Goal: Obtain resource: Obtain resource

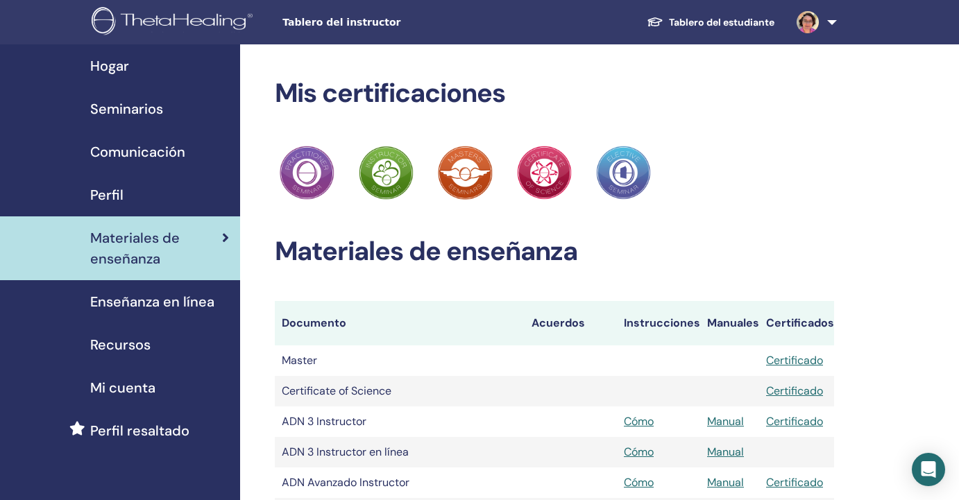
scroll to position [1657, 0]
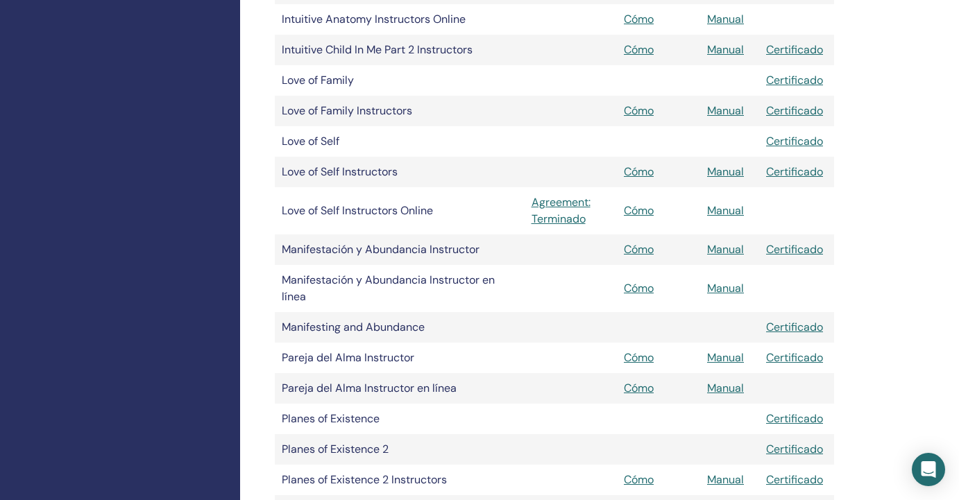
click at [641, 169] on link "Cómo" at bounding box center [639, 171] width 30 height 15
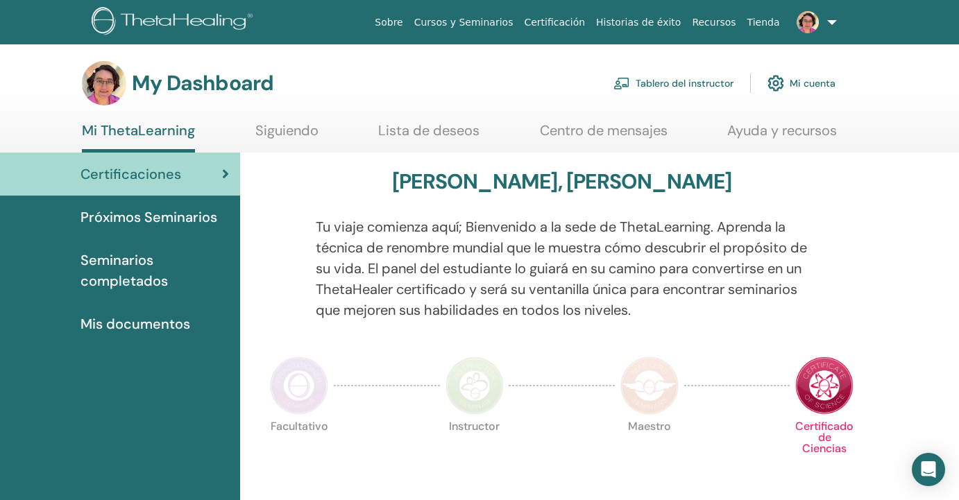
click at [686, 85] on link "Tablero del instructor" at bounding box center [673, 83] width 120 height 31
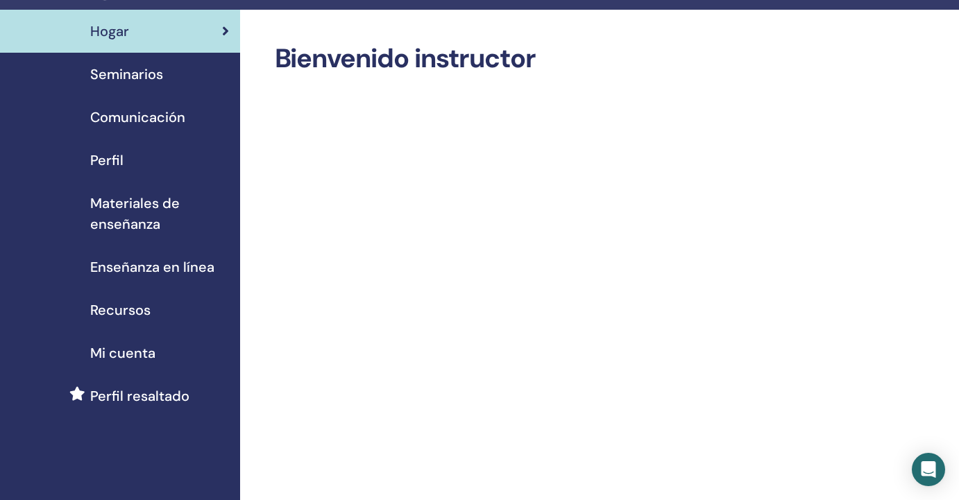
scroll to position [35, 0]
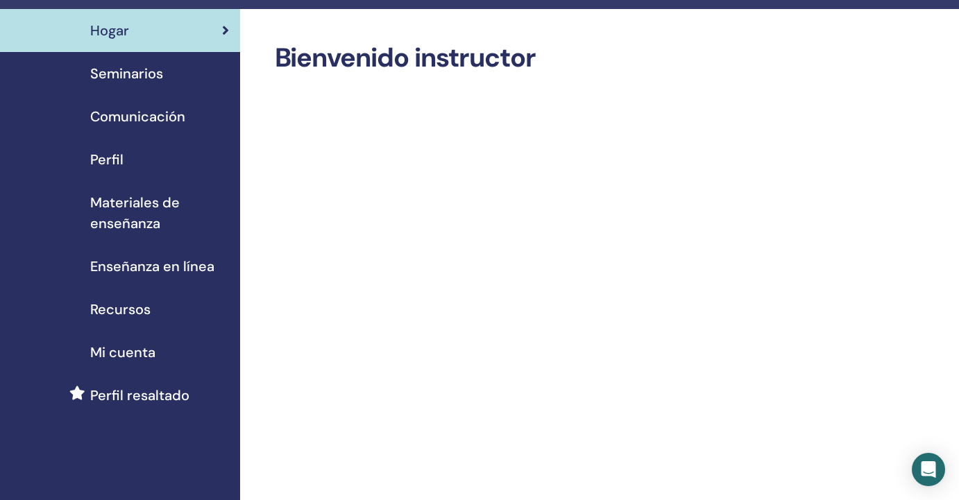
click at [135, 308] on span "Recursos" at bounding box center [120, 309] width 60 height 21
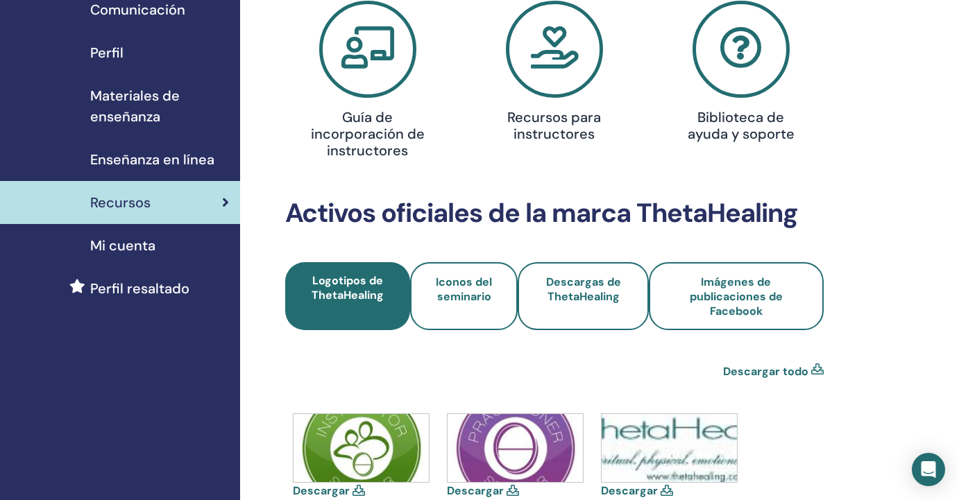
scroll to position [148, 0]
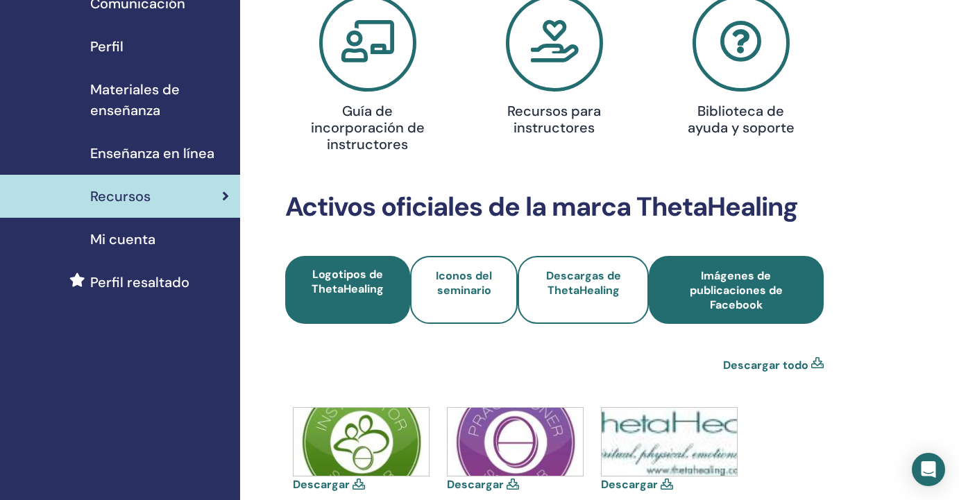
click at [731, 276] on span "Imágenes de publicaciones de Facebook" at bounding box center [735, 291] width 137 height 44
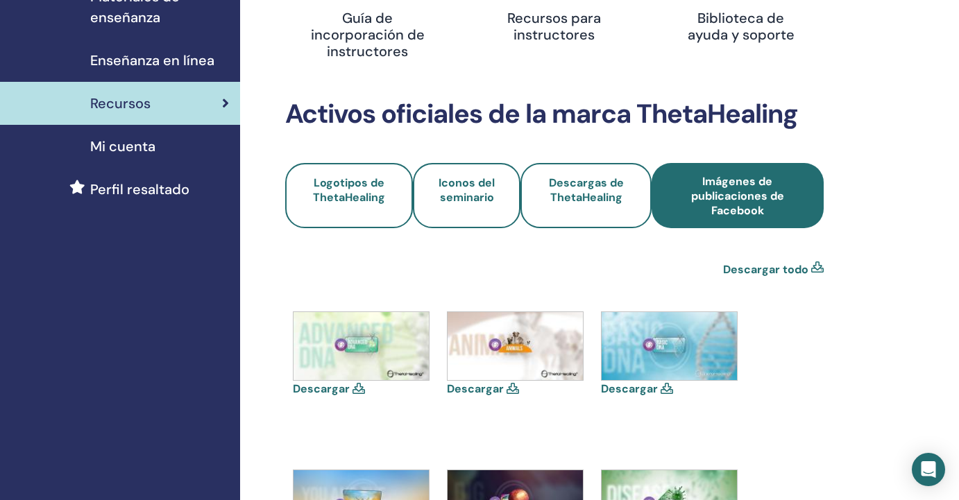
scroll to position [242, 0]
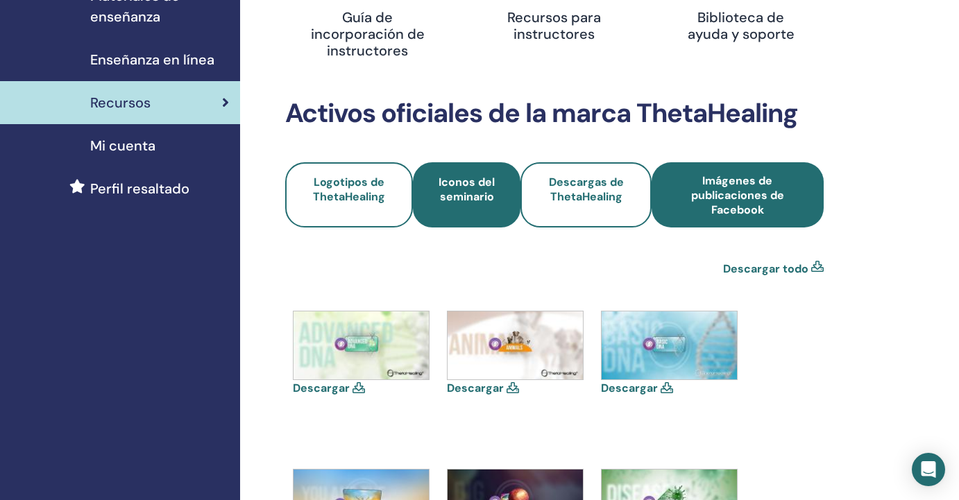
click at [476, 203] on span "Iconos del seminario" at bounding box center [467, 195] width 70 height 41
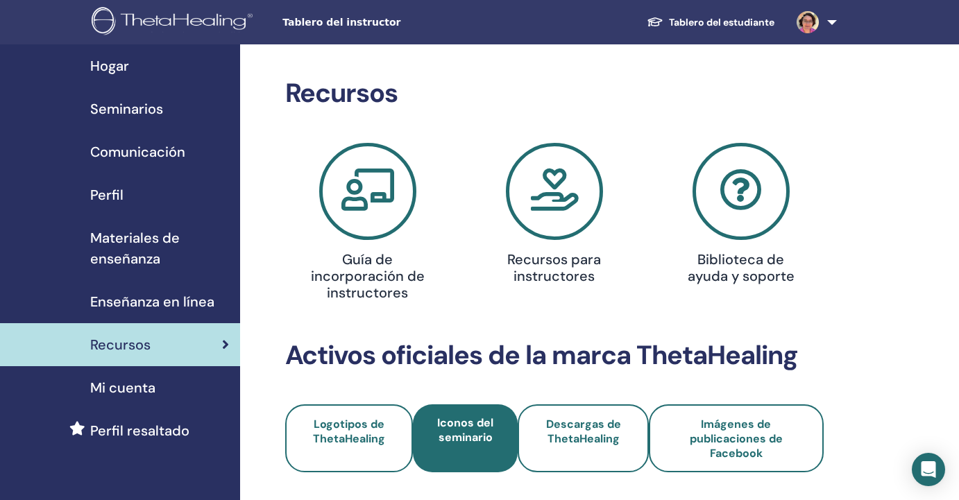
click at [126, 247] on span "Materiales de enseñanza" at bounding box center [159, 249] width 139 height 42
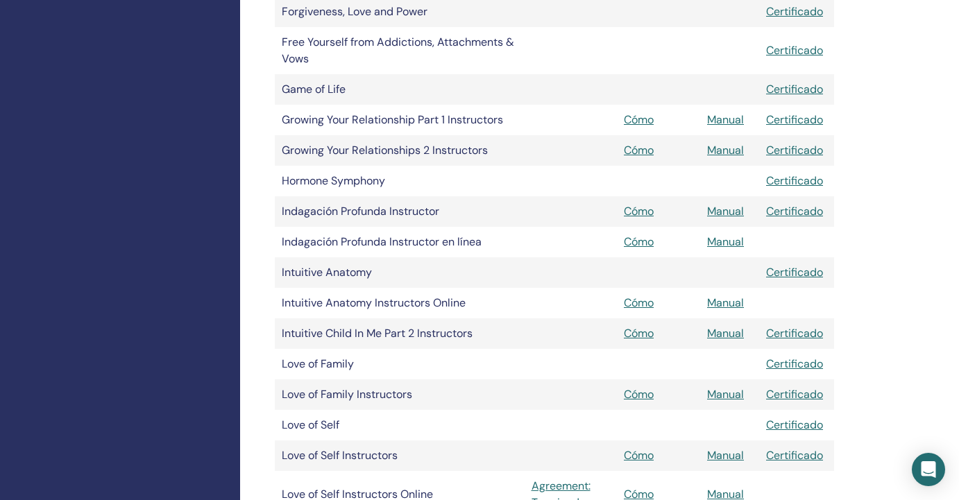
scroll to position [1376, 0]
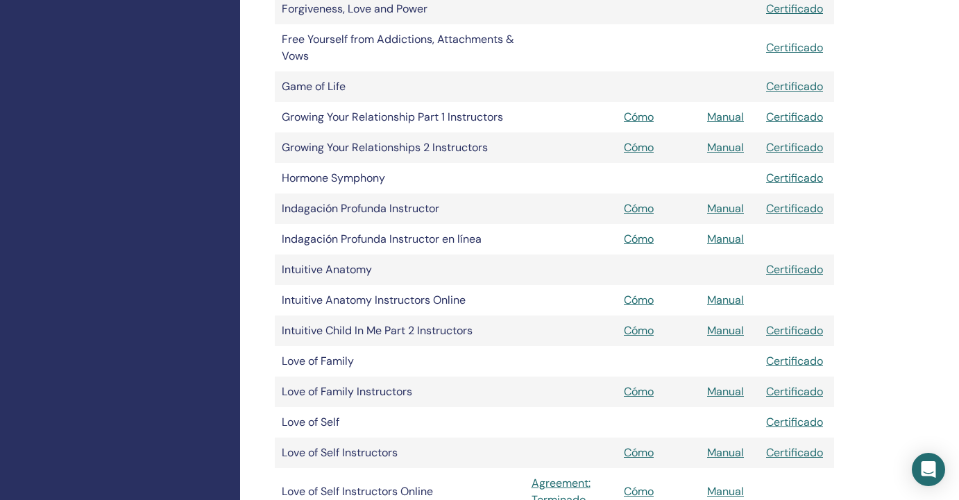
click at [643, 391] on link "Cómo" at bounding box center [639, 391] width 30 height 15
